Goal: Information Seeking & Learning: Learn about a topic

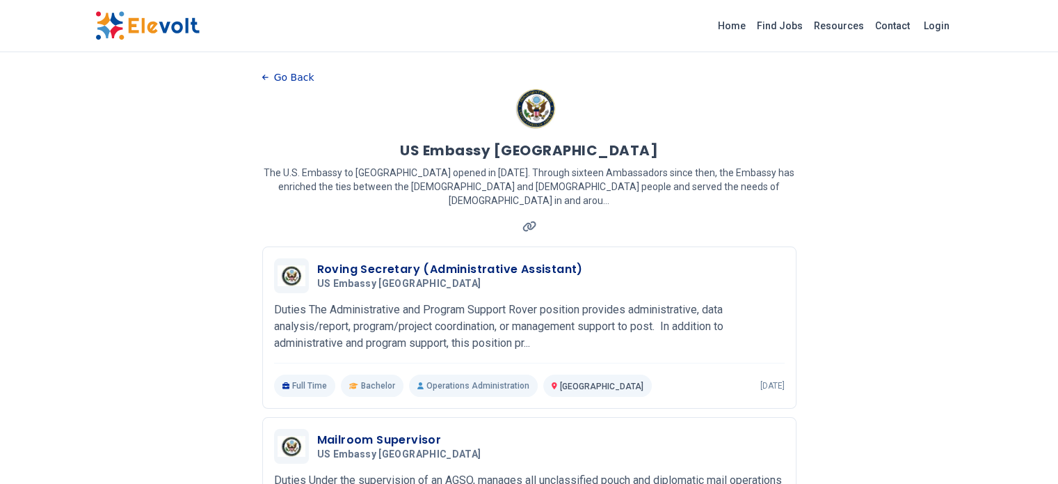
click at [262, 72] on button "Go Back" at bounding box center [288, 77] width 52 height 21
click at [262, 74] on icon "button" at bounding box center [265, 78] width 6 height 8
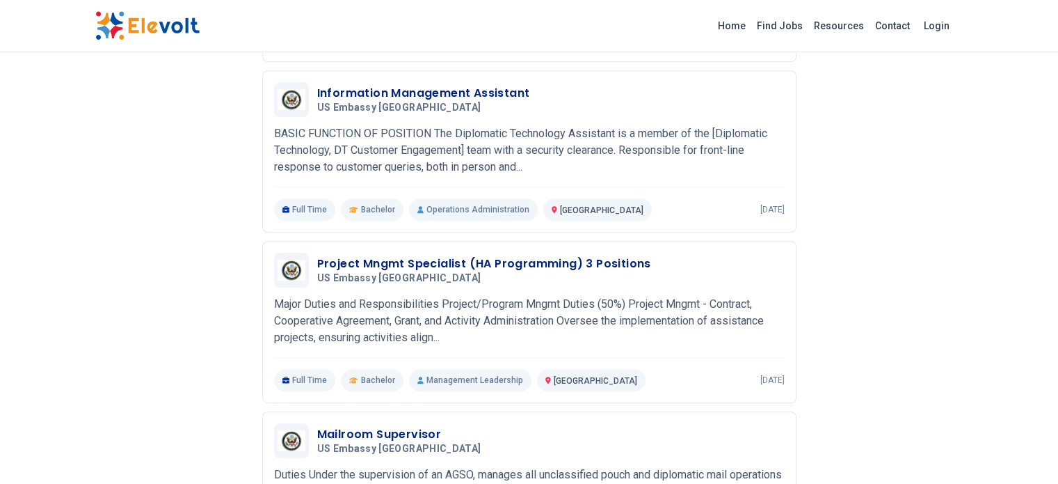
scroll to position [717, 0]
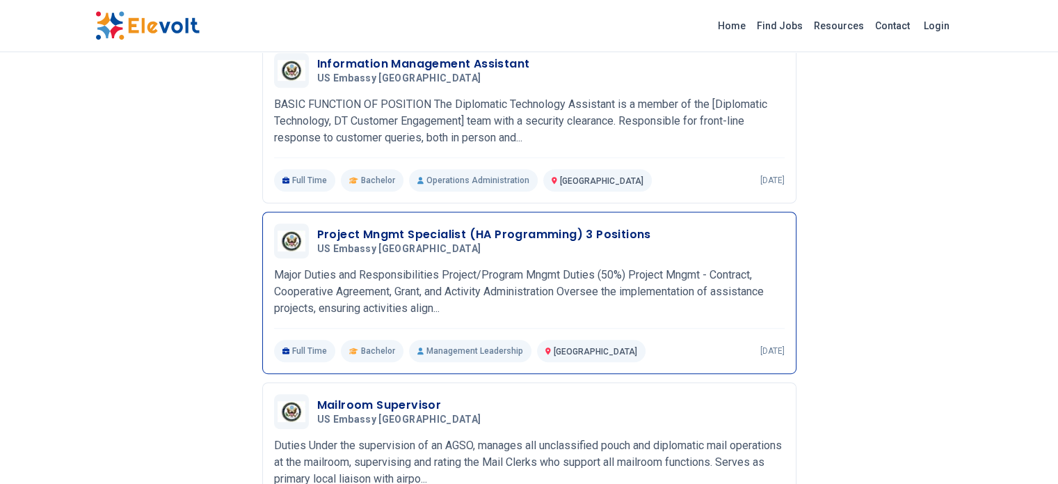
click at [552, 226] on h3 "Project Mngmt Specialist (HA Programming) 3 Positions" at bounding box center [484, 234] width 334 height 17
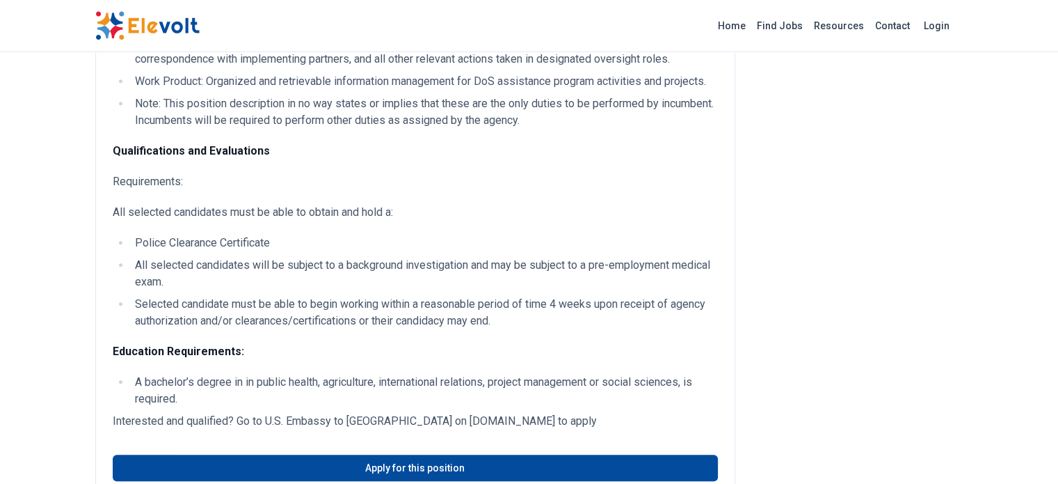
scroll to position [1716, 0]
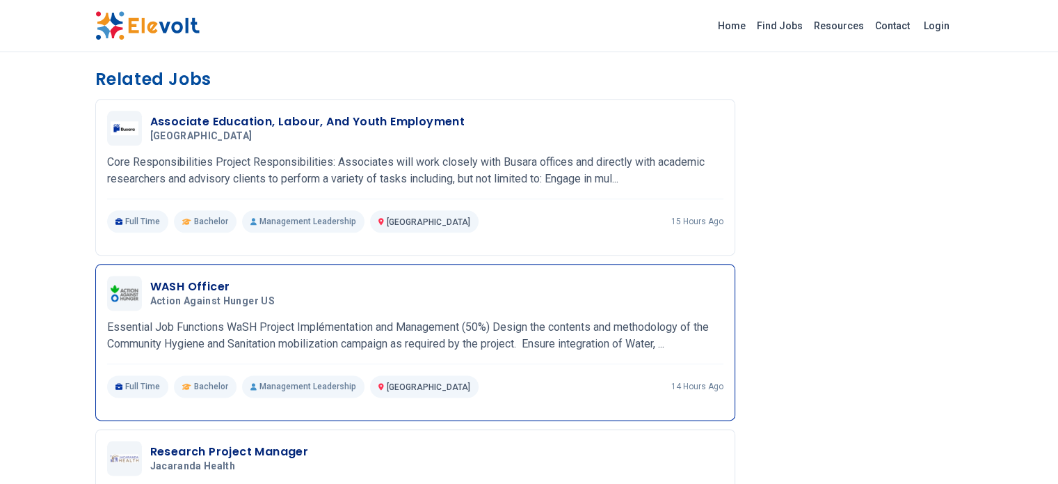
click at [150, 278] on h3 "WASH Officer" at bounding box center [215, 286] width 130 height 17
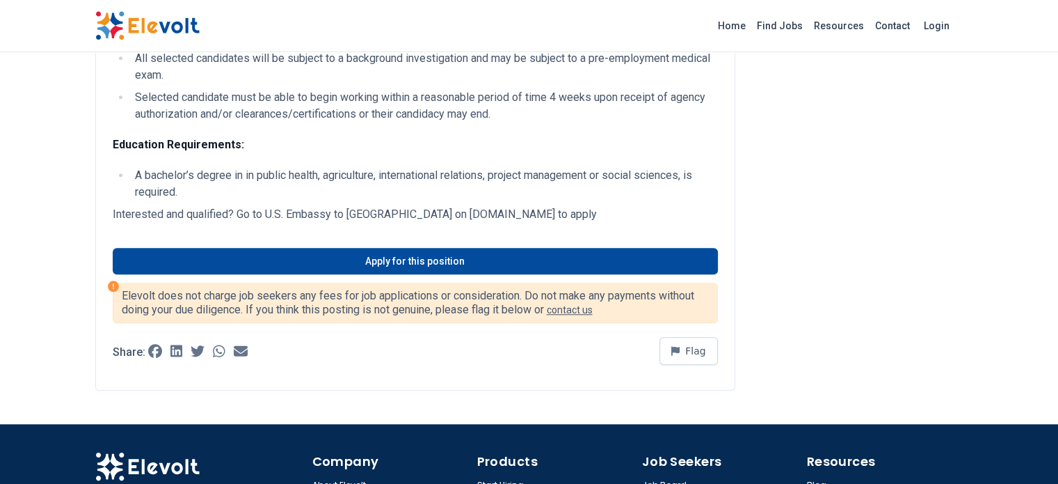
scroll to position [1367, 0]
